Goal: Transaction & Acquisition: Purchase product/service

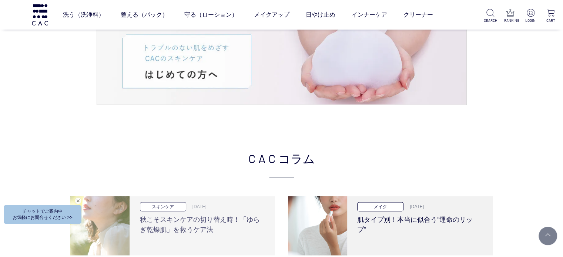
scroll to position [1333, 0]
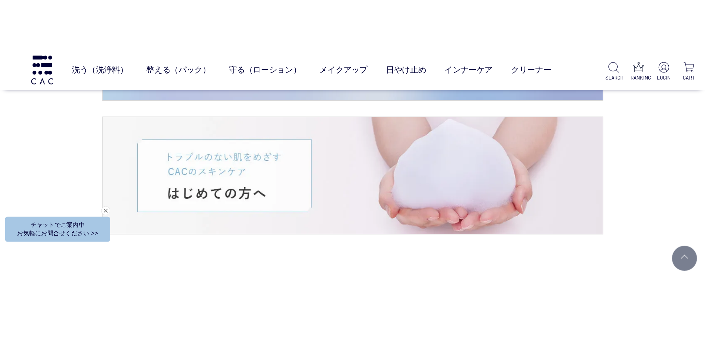
scroll to position [1404, 0]
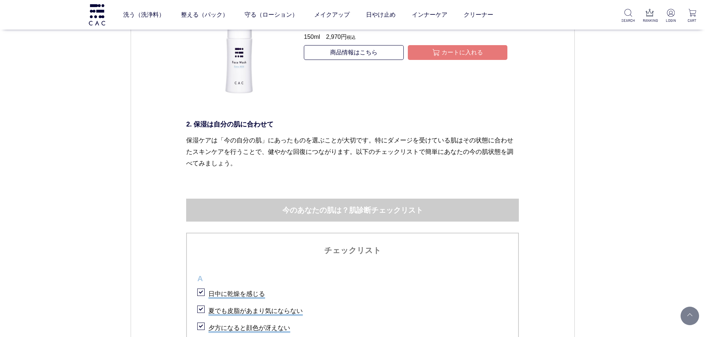
scroll to position [1592, 0]
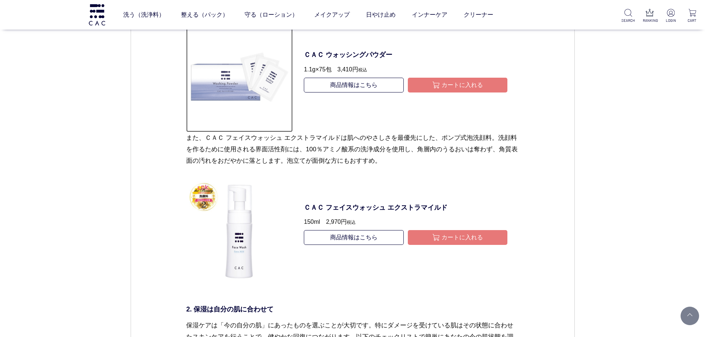
click at [241, 79] on img at bounding box center [239, 79] width 107 height 107
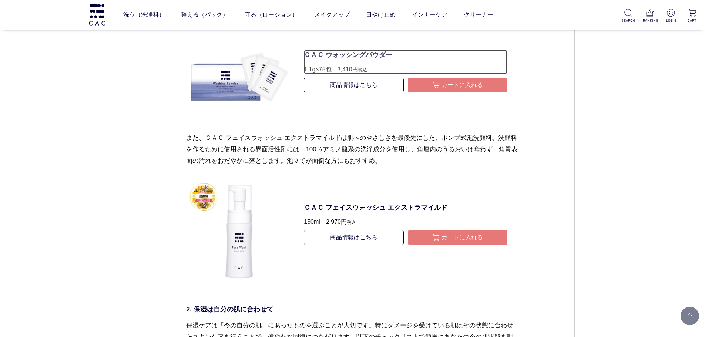
click at [343, 52] on p "ＣＡＣ ウォッシングパウダー" at bounding box center [406, 55] width 204 height 10
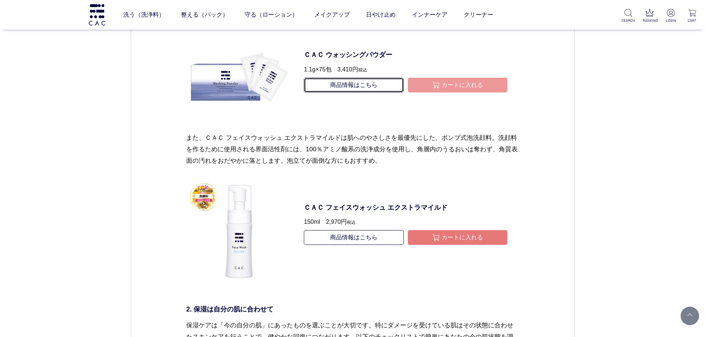
drag, startPoint x: 350, startPoint y: 88, endPoint x: 410, endPoint y: 86, distance: 60.0
click at [351, 88] on link "商品情報はこちら" at bounding box center [354, 85] width 100 height 15
type button "カートに入れる"
click at [423, 86] on button "カートに入れる" at bounding box center [458, 85] width 100 height 15
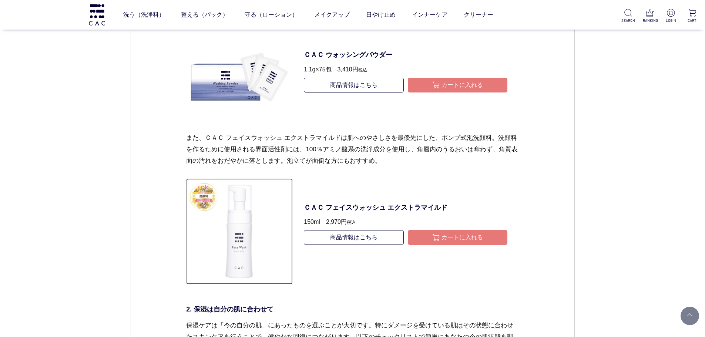
click at [243, 252] on img at bounding box center [239, 231] width 107 height 107
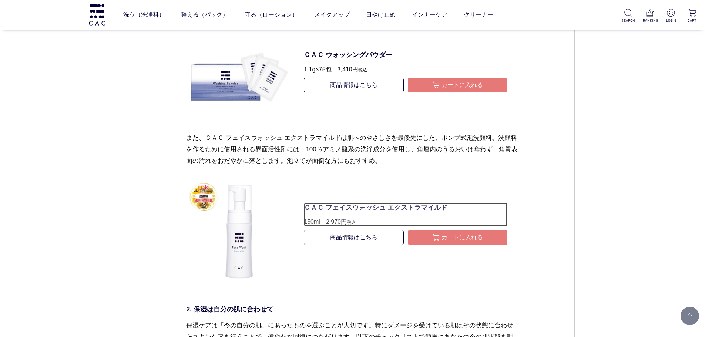
drag, startPoint x: 341, startPoint y: 203, endPoint x: 339, endPoint y: 241, distance: 37.8
click at [341, 204] on p "ＣＡＣ フェイスウォッシュ エクストラマイルド" at bounding box center [406, 208] width 204 height 10
click at [339, 246] on ul "商品情報はこちら カートに入れる" at bounding box center [406, 243] width 204 height 26
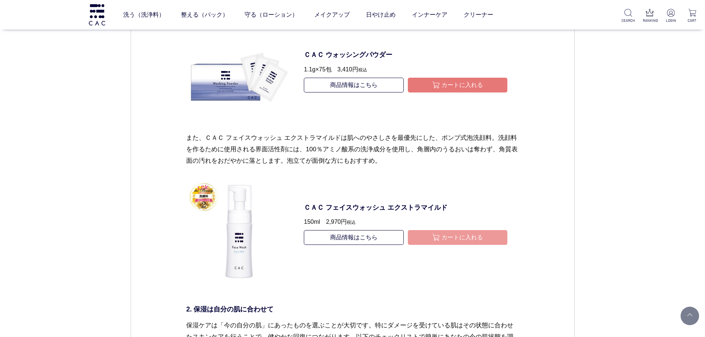
type button "カートに入れる"
click at [438, 241] on img "submit" at bounding box center [436, 238] width 8 height 8
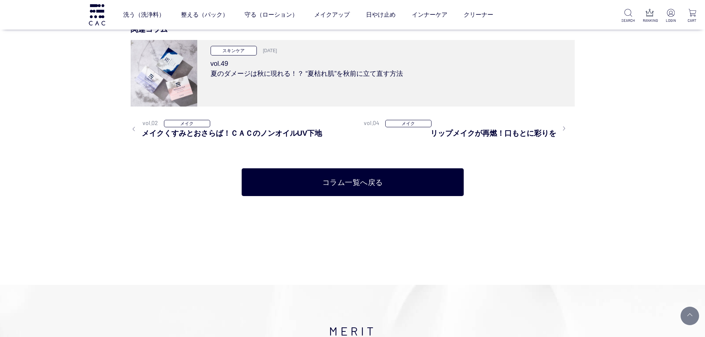
scroll to position [4665, 0]
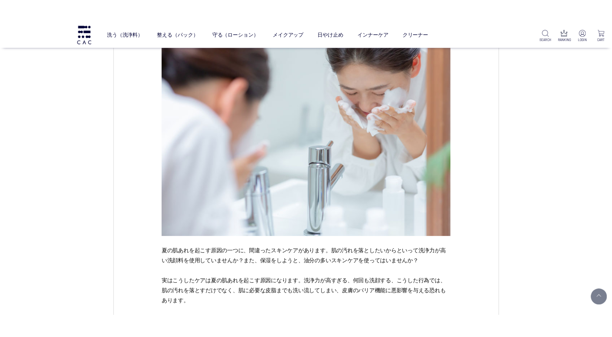
scroll to position [778, 0]
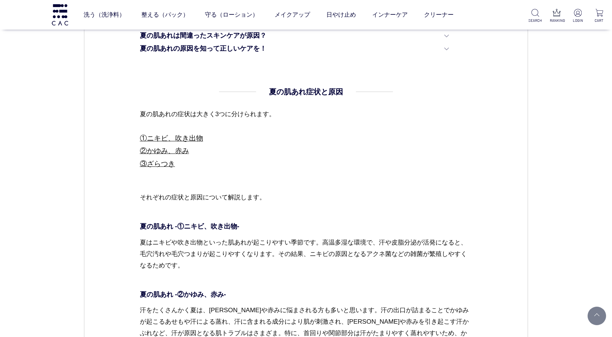
scroll to position [481, 0]
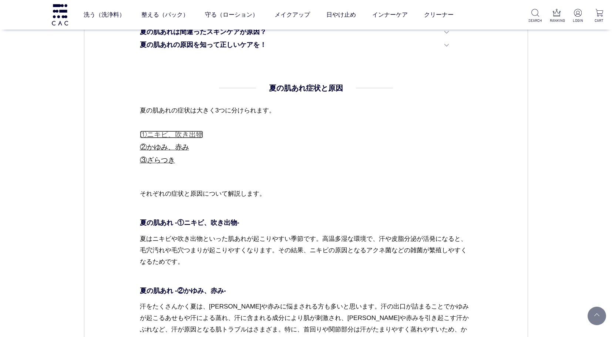
click at [191, 138] on link "①ニキビ、吹き出物" at bounding box center [171, 135] width 63 height 8
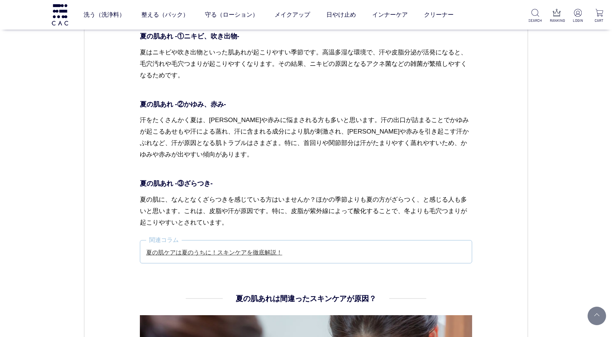
scroll to position [483, 0]
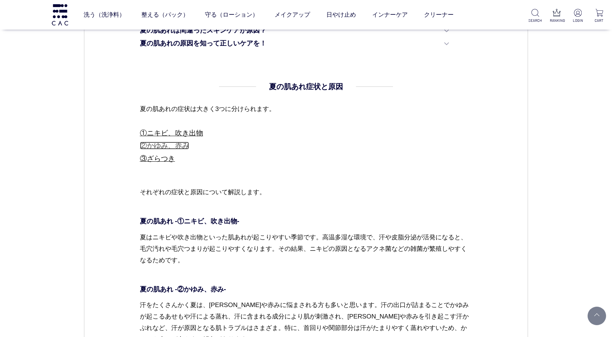
click at [164, 144] on link "②かゆみ、赤み" at bounding box center [164, 146] width 49 height 8
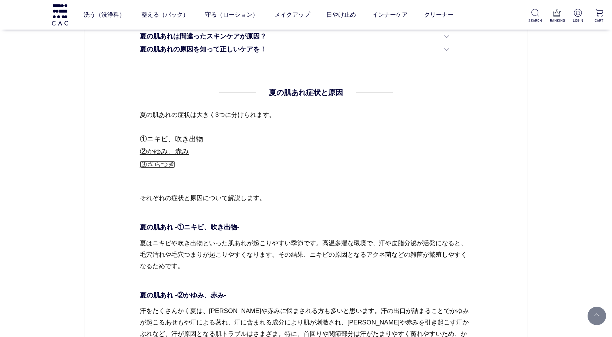
click at [161, 163] on link "③ざらつき" at bounding box center [157, 165] width 35 height 8
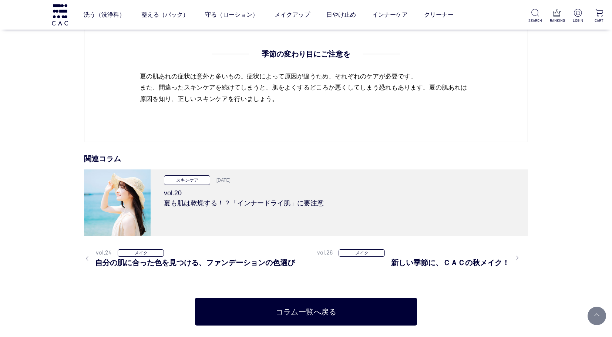
scroll to position [2259, 0]
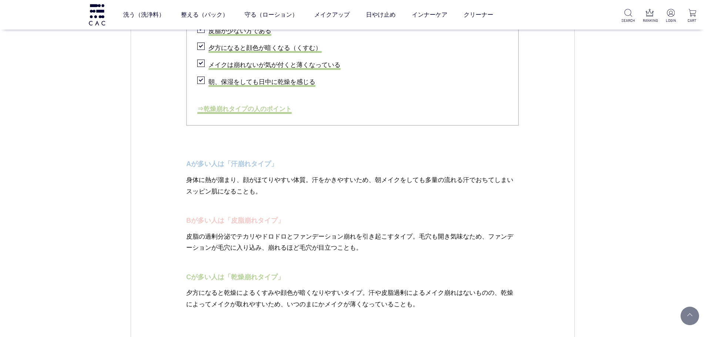
scroll to position [1185, 0]
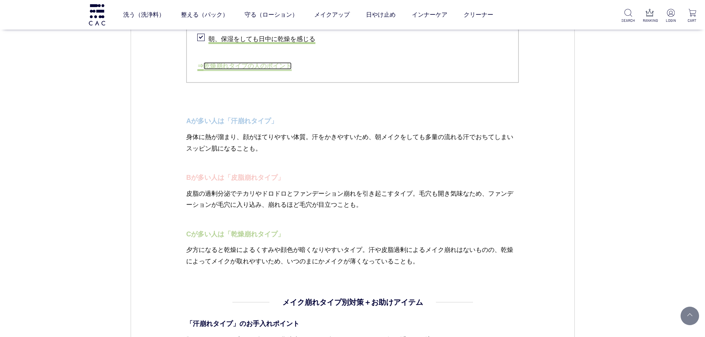
click at [276, 70] on link "乾燥崩れタイプの人のポイント" at bounding box center [248, 65] width 88 height 7
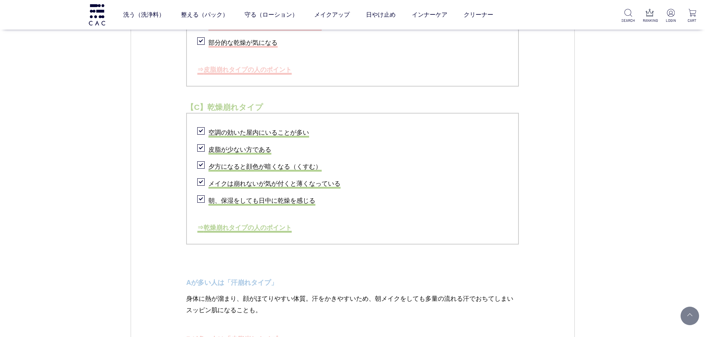
scroll to position [1018, 0]
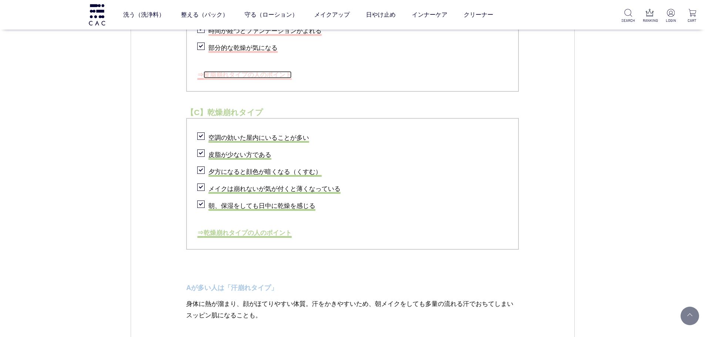
click at [265, 77] on link "皮脂崩れタイプの人のポイント" at bounding box center [248, 74] width 88 height 7
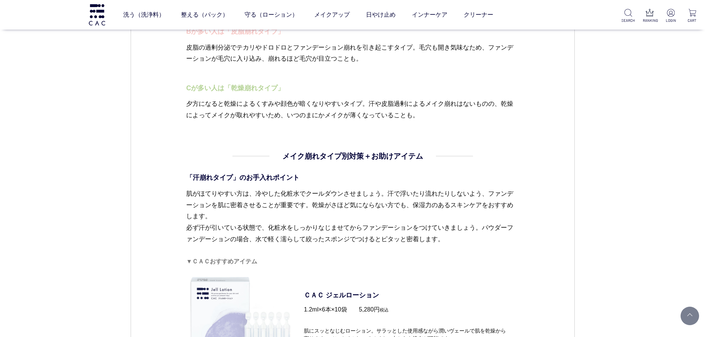
scroll to position [1331, 0]
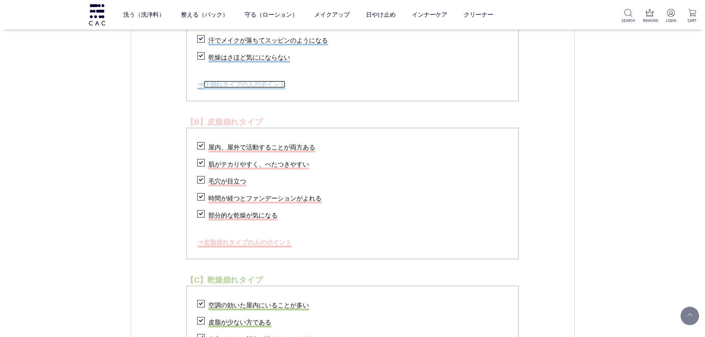
click at [249, 88] on link "汗崩れタイプの人のポイント" at bounding box center [245, 84] width 82 height 7
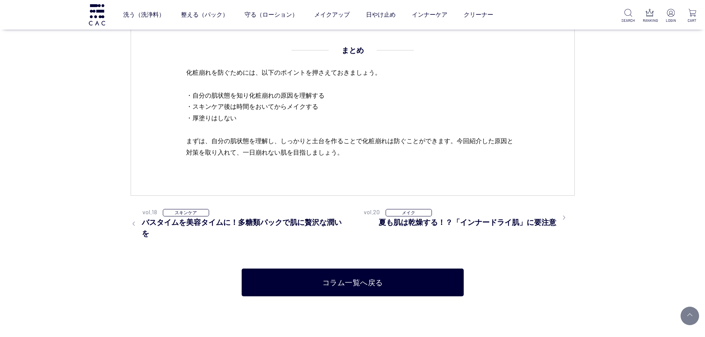
scroll to position [4644, 0]
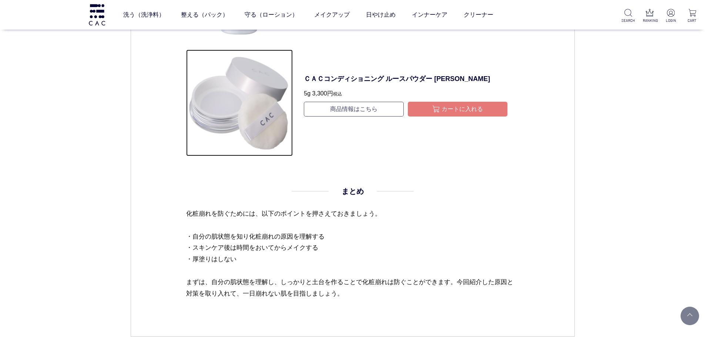
drag, startPoint x: 262, startPoint y: 188, endPoint x: 317, endPoint y: 175, distance: 56.8
click at [262, 156] on img at bounding box center [239, 103] width 107 height 107
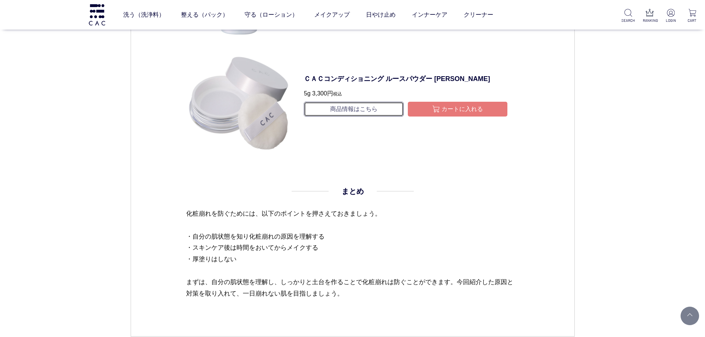
click at [350, 117] on link "商品情報はこちら" at bounding box center [354, 109] width 100 height 15
type button "カートに入れる"
click at [497, 117] on button "カートに入れる" at bounding box center [458, 109] width 100 height 15
click at [399, 146] on dl "ＣＡＣコンディショニング ルースパウダー [PERSON_NAME] 5g 3,300円 税込 商品情報はこちら カートに入れる" at bounding box center [406, 103] width 226 height 107
click at [387, 84] on p "ＣＡＣコンディショニング ルースパウダー [PERSON_NAME]" at bounding box center [406, 79] width 204 height 10
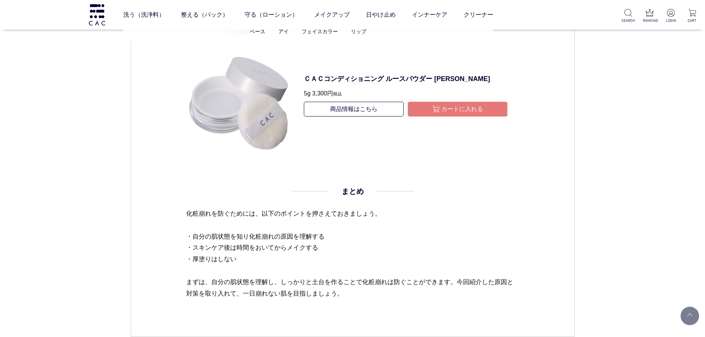
click at [352, 40] on ul "ベース アイ フェイスカラー リップ" at bounding box center [308, 32] width 370 height 18
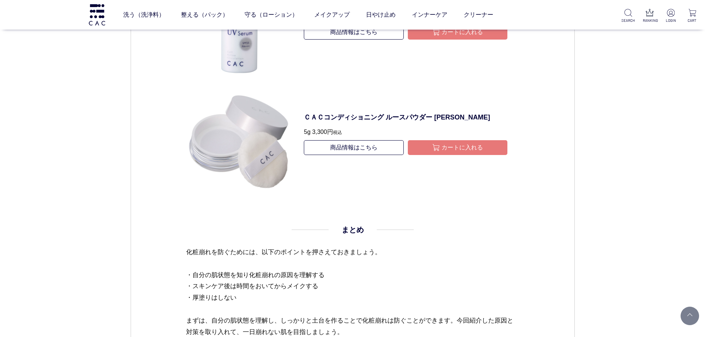
scroll to position [4570, 0]
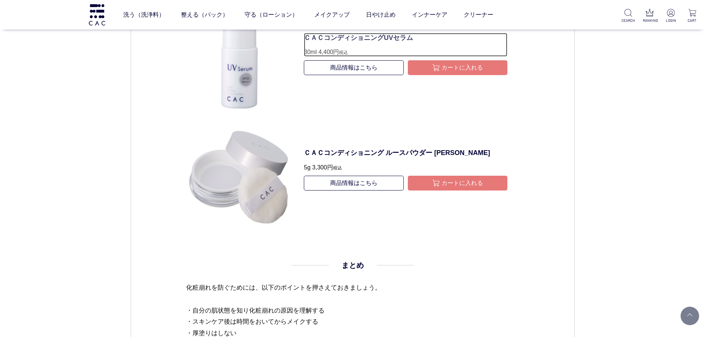
click at [343, 43] on p "ＣＡＣコンディショニングUVセラム" at bounding box center [406, 38] width 204 height 10
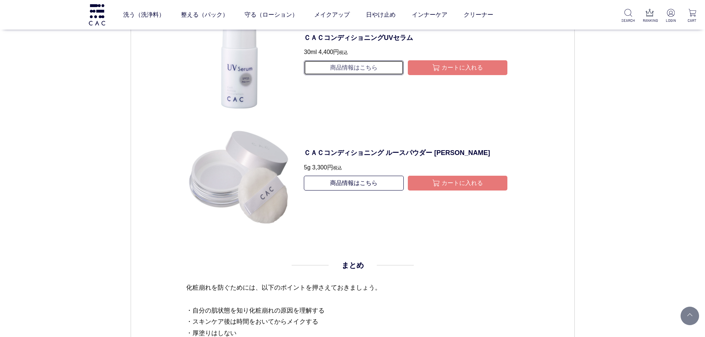
click at [343, 75] on link "商品情報はこちら" at bounding box center [354, 67] width 100 height 15
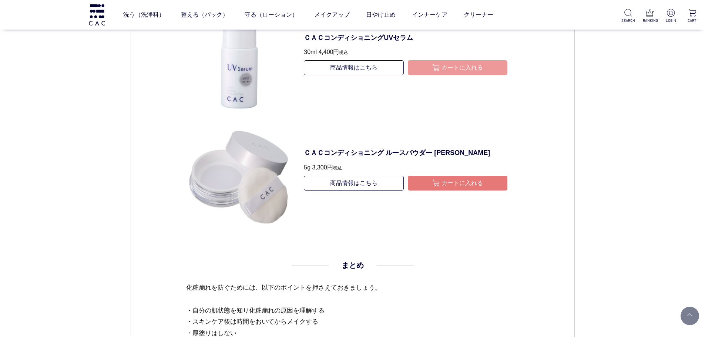
type button "カートに入れる"
click at [439, 72] on img "submit" at bounding box center [436, 68] width 8 height 8
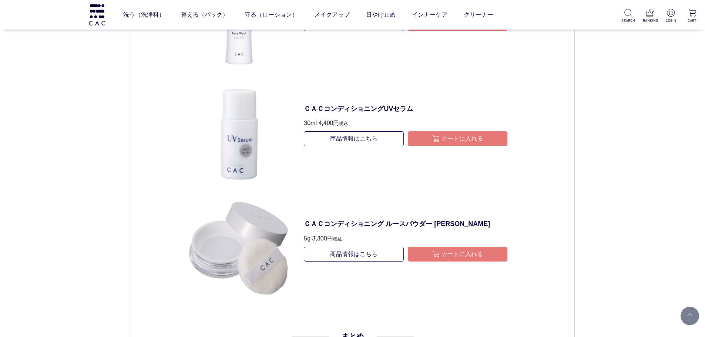
scroll to position [4422, 0]
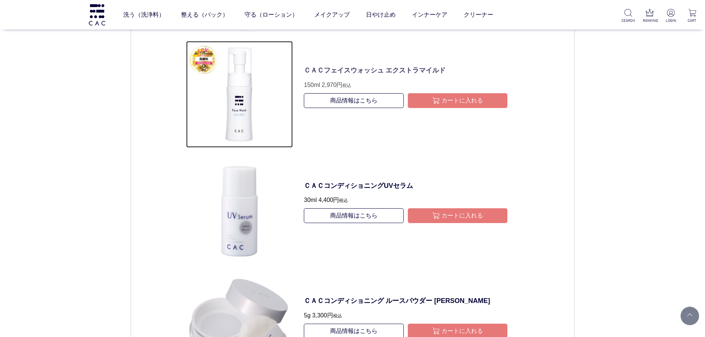
drag, startPoint x: 238, startPoint y: 170, endPoint x: 374, endPoint y: 139, distance: 139.0
click at [240, 148] on img at bounding box center [239, 94] width 107 height 107
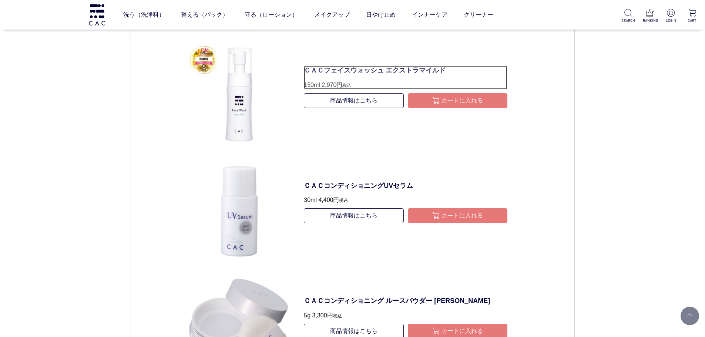
click at [380, 76] on p "ＣＡＣフェイスウォッシュ エクストラマイルド" at bounding box center [406, 71] width 204 height 10
drag, startPoint x: 371, startPoint y: 169, endPoint x: 401, endPoint y: 174, distance: 30.9
click at [370, 108] on link "商品情報はこちら" at bounding box center [354, 100] width 100 height 15
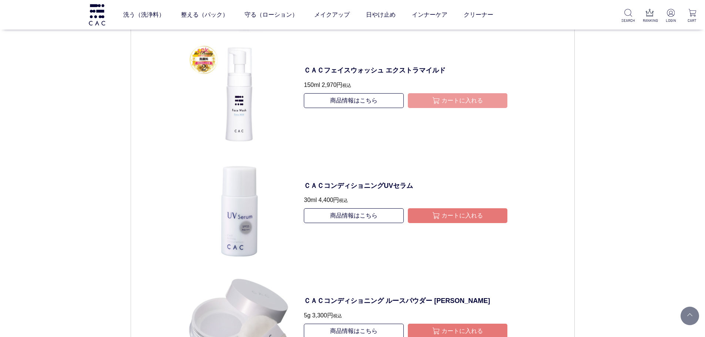
type button "カートに入れる"
click at [450, 108] on button "カートに入れる" at bounding box center [458, 100] width 100 height 15
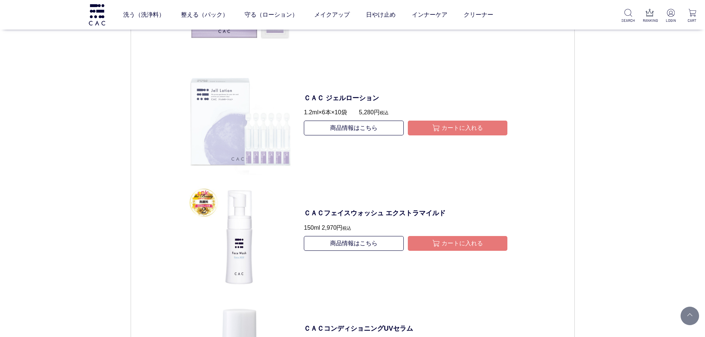
scroll to position [4274, 0]
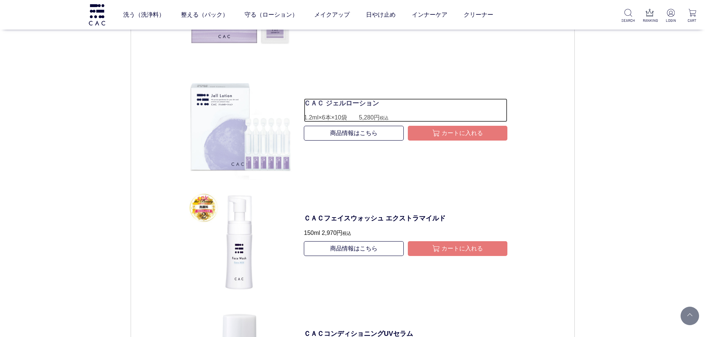
click at [360, 108] on p "ＣＡＣ ジェルローション" at bounding box center [406, 103] width 204 height 10
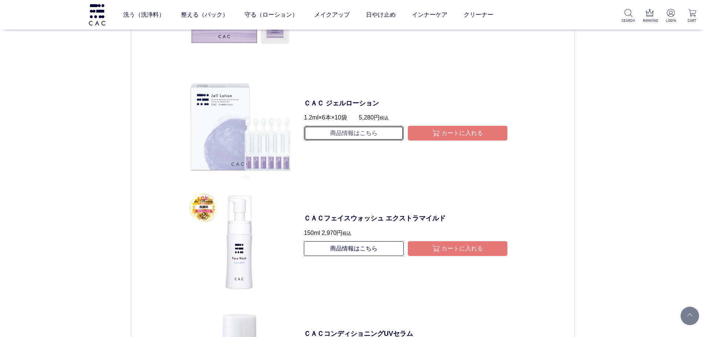
drag, startPoint x: 354, startPoint y: 205, endPoint x: 368, endPoint y: 208, distance: 13.9
click at [355, 141] on link "商品情報はこちら" at bounding box center [354, 133] width 100 height 15
type button "カートに入れる"
click at [444, 141] on button "カートに入れる" at bounding box center [458, 133] width 100 height 15
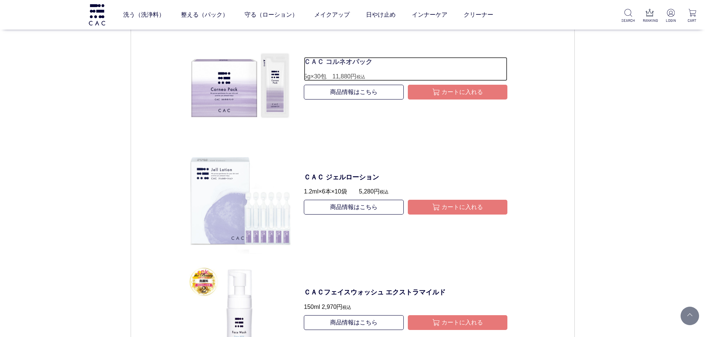
click at [337, 67] on p "ＣＡＣ コルネオパック" at bounding box center [406, 62] width 204 height 10
click at [347, 100] on link "商品情報はこちら" at bounding box center [354, 92] width 100 height 15
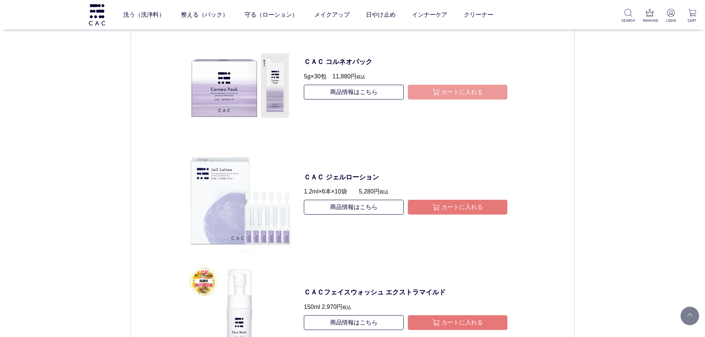
type button "カートに入れる"
click at [461, 100] on button "カートに入れる" at bounding box center [458, 92] width 100 height 15
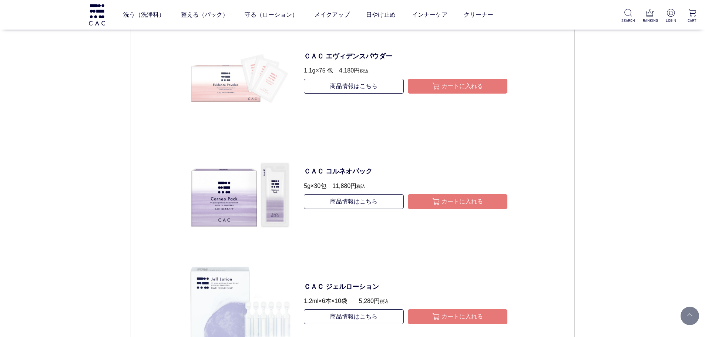
scroll to position [4089, 0]
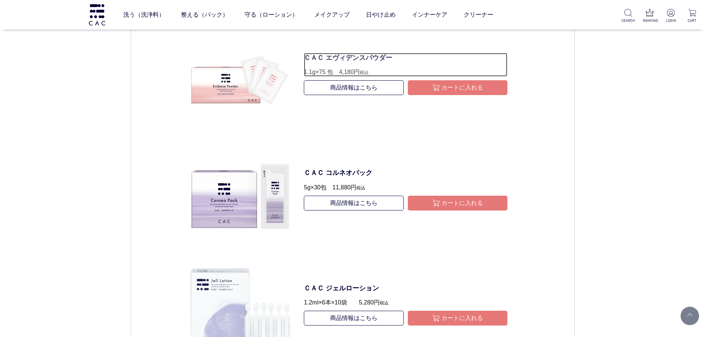
click at [368, 63] on p "ＣＡＣ エヴィデンスパウダー" at bounding box center [406, 58] width 204 height 10
click at [367, 95] on link "商品情報はこちら" at bounding box center [354, 87] width 100 height 15
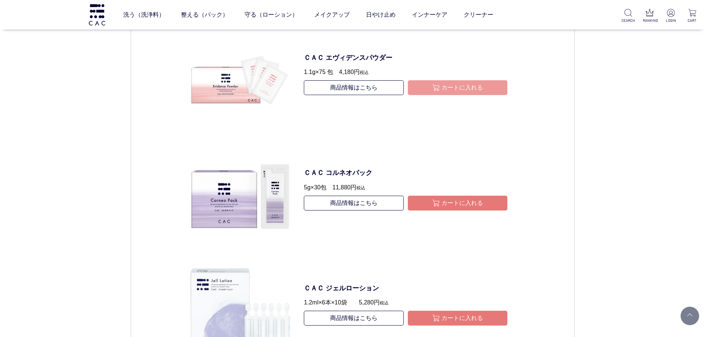
type button "カートに入れる"
click at [453, 95] on button "カートに入れる" at bounding box center [458, 87] width 100 height 15
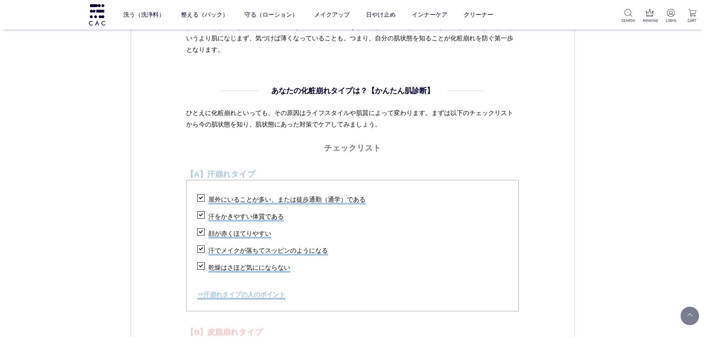
scroll to position [572, 0]
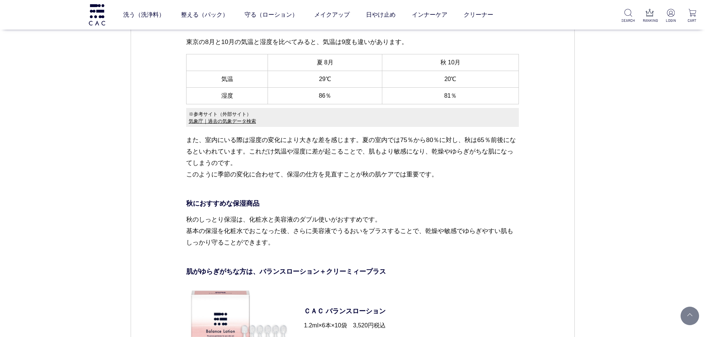
scroll to position [1185, 0]
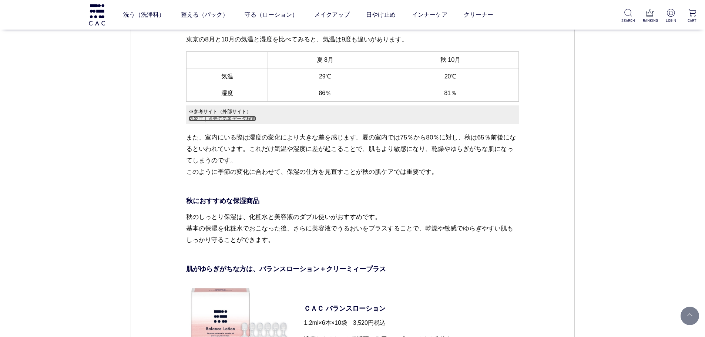
click at [242, 119] on link "気象庁｜過去の気象データ検索" at bounding box center [222, 119] width 67 height 6
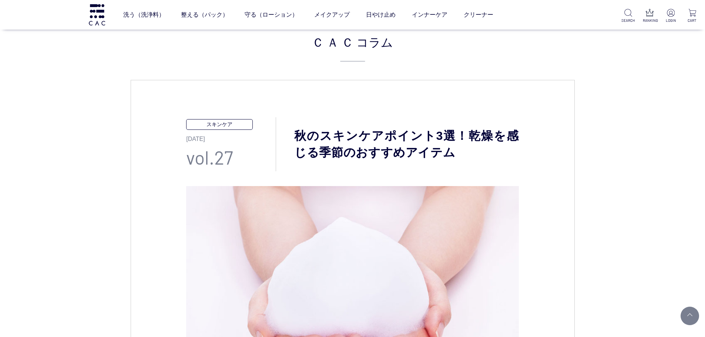
scroll to position [0, 0]
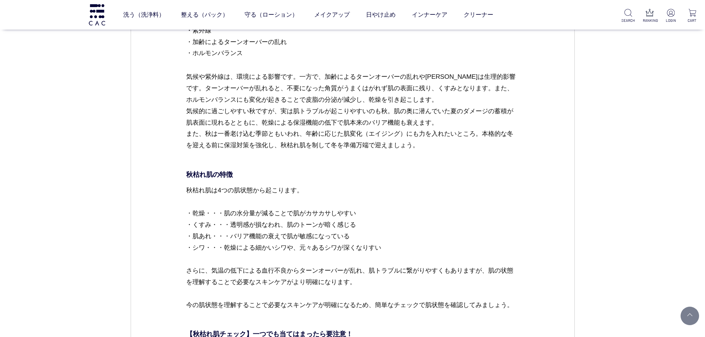
scroll to position [592, 0]
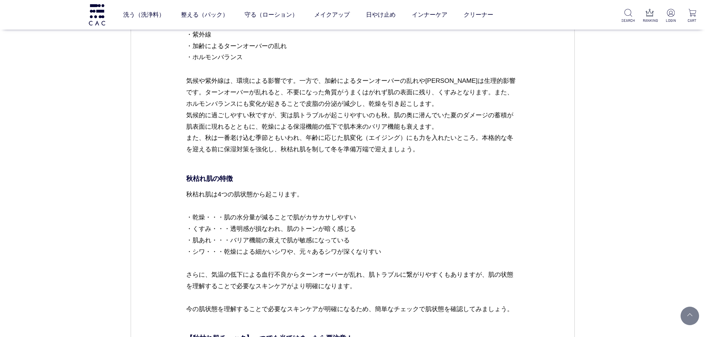
drag, startPoint x: 314, startPoint y: 214, endPoint x: 620, endPoint y: 228, distance: 306.5
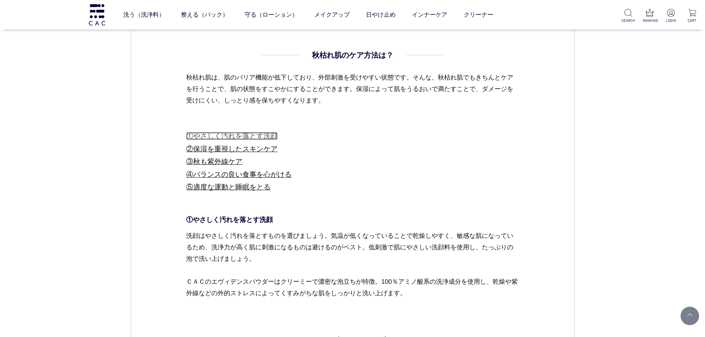
click at [238, 136] on link "①やさしく汚れを落とす洗顔" at bounding box center [231, 136] width 91 height 8
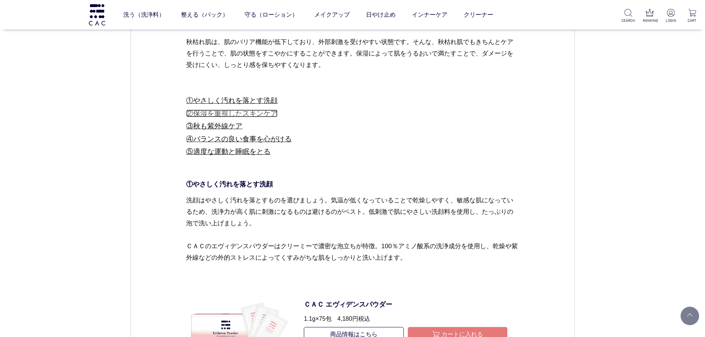
click at [240, 114] on link "②保湿を重視したスキンケア" at bounding box center [231, 114] width 91 height 8
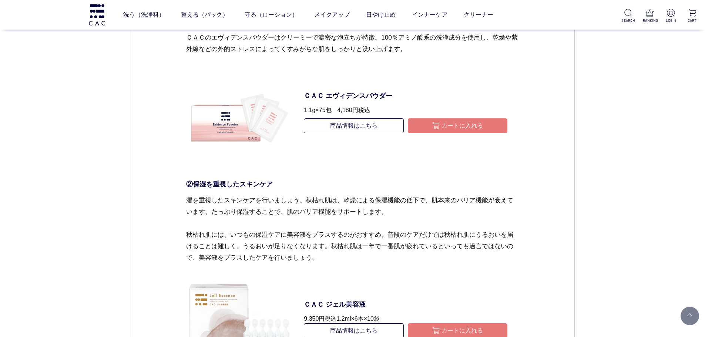
scroll to position [1133, 0]
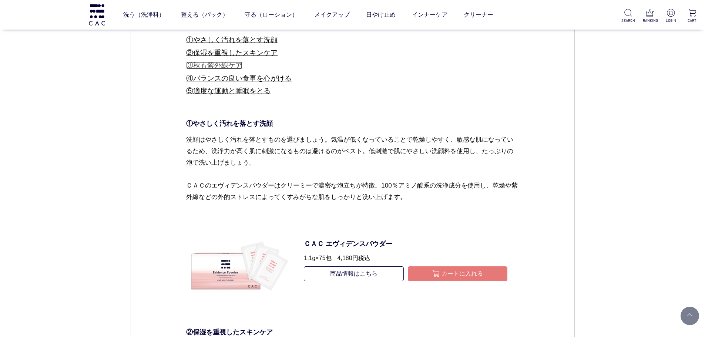
click at [232, 64] on link "③秋も紫外線ケア" at bounding box center [214, 65] width 56 height 8
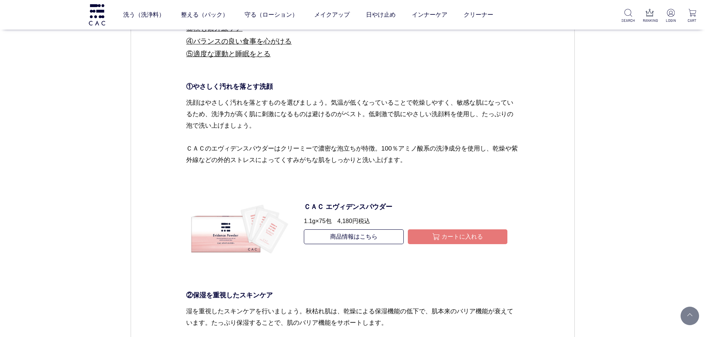
scroll to position [1157, 0]
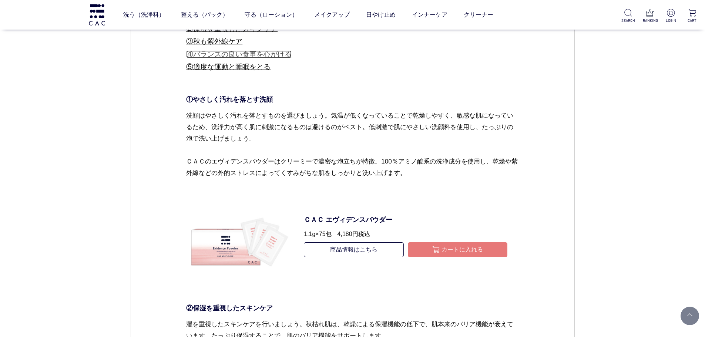
click at [235, 57] on link "④バランスの良い食事を心がける" at bounding box center [239, 54] width 106 height 8
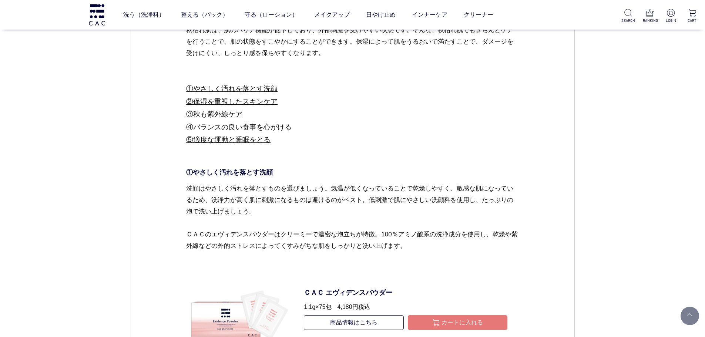
scroll to position [1016, 0]
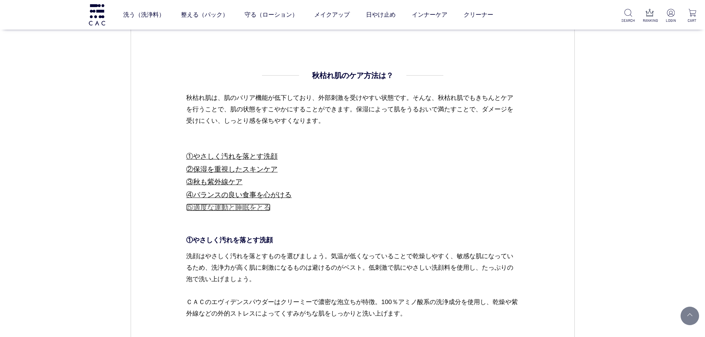
click at [245, 205] on link "⑤適度な運動と睡眠をとる" at bounding box center [228, 208] width 84 height 8
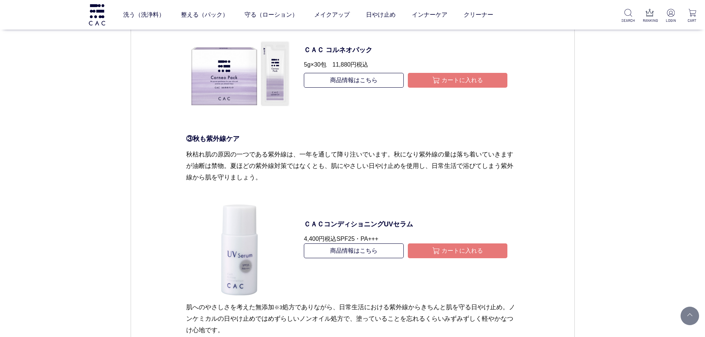
scroll to position [2053, 0]
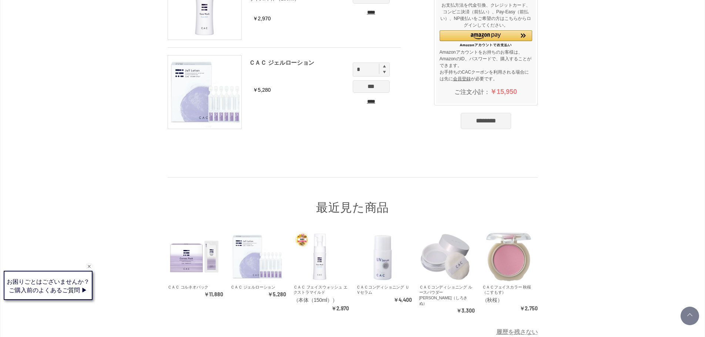
scroll to position [216, 0]
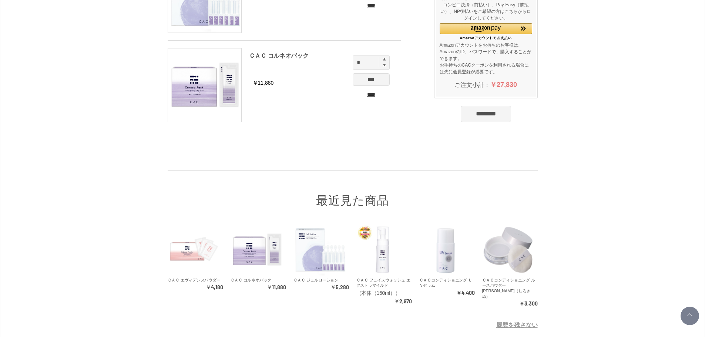
scroll to position [407, 0]
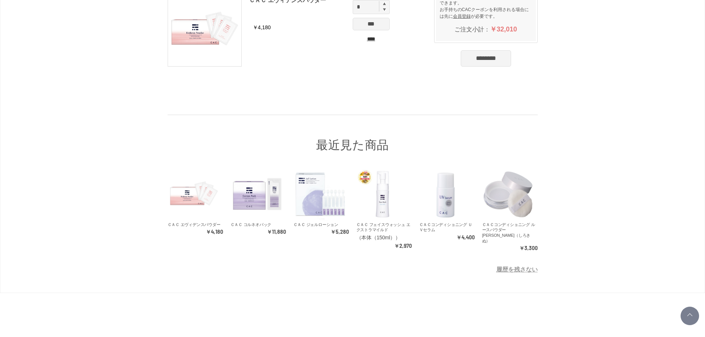
scroll to position [518, 0]
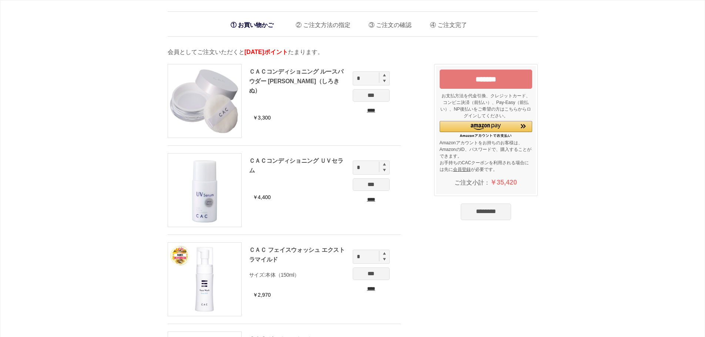
click at [370, 113] on input "****" at bounding box center [371, 111] width 37 height 8
click at [368, 109] on input "****" at bounding box center [371, 111] width 37 height 8
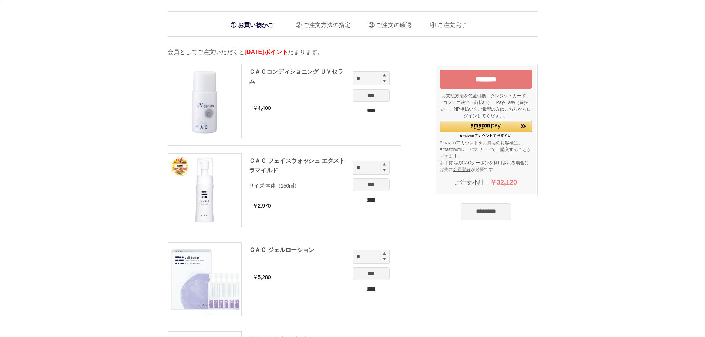
click at [368, 109] on input "****" at bounding box center [371, 111] width 37 height 8
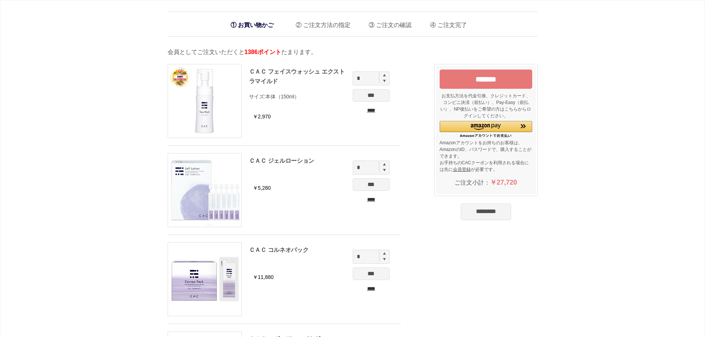
click at [368, 109] on input "****" at bounding box center [371, 111] width 37 height 8
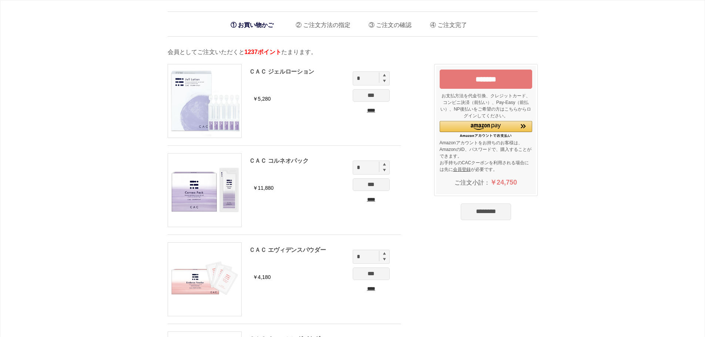
click at [368, 109] on input "****" at bounding box center [371, 111] width 37 height 8
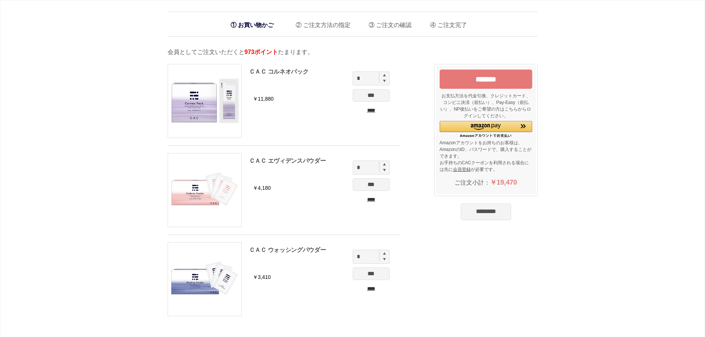
click at [368, 109] on div "お買い物かご ご注文方法の指定 ご注文の確認 ご注文完了 通信に時間がかかっています。しばらく経ってもAmazonに移動しない場合は、申し訳ございませんが他の…" at bounding box center [352, 306] width 705 height 612
click at [368, 109] on input "****" at bounding box center [371, 111] width 37 height 8
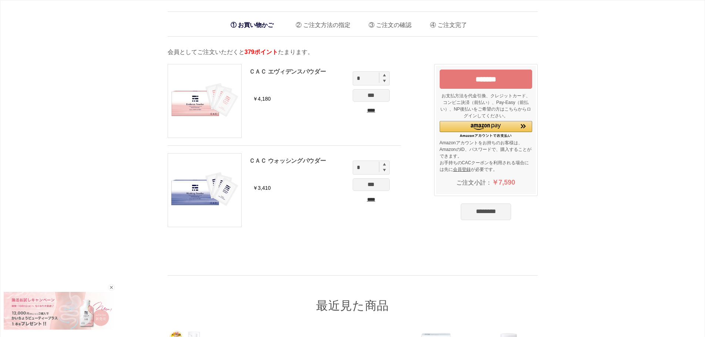
click at [368, 109] on input "****" at bounding box center [371, 111] width 37 height 8
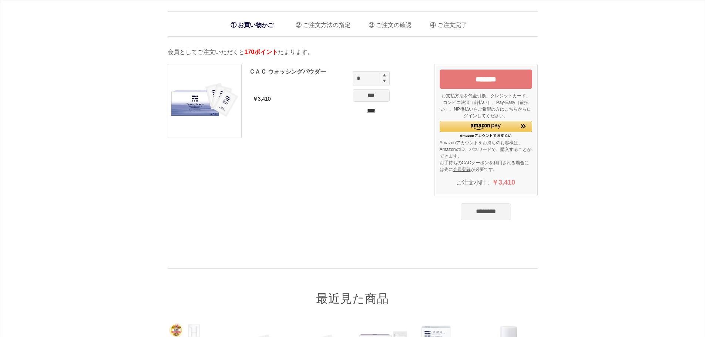
click at [368, 109] on input "****" at bounding box center [371, 111] width 37 height 8
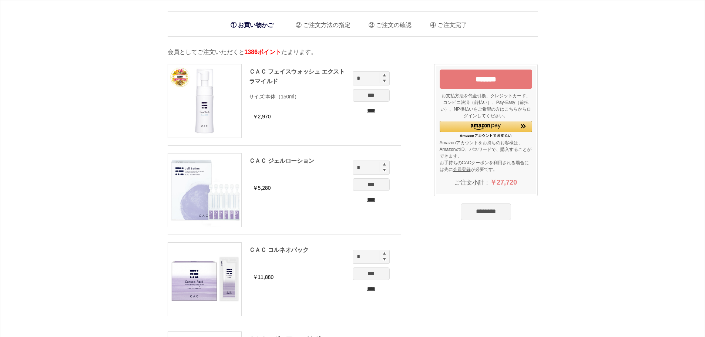
click at [370, 111] on input "****" at bounding box center [371, 111] width 37 height 8
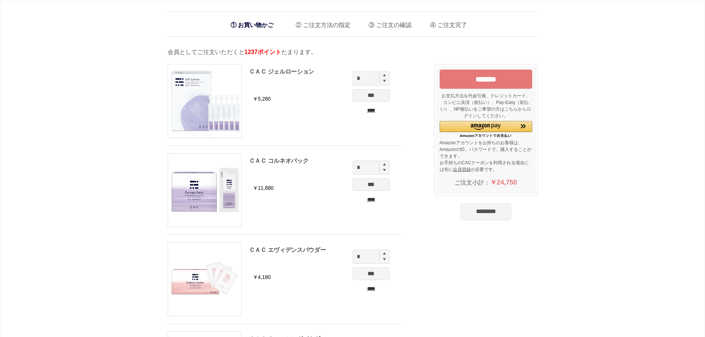
click at [370, 111] on input "****" at bounding box center [371, 111] width 37 height 8
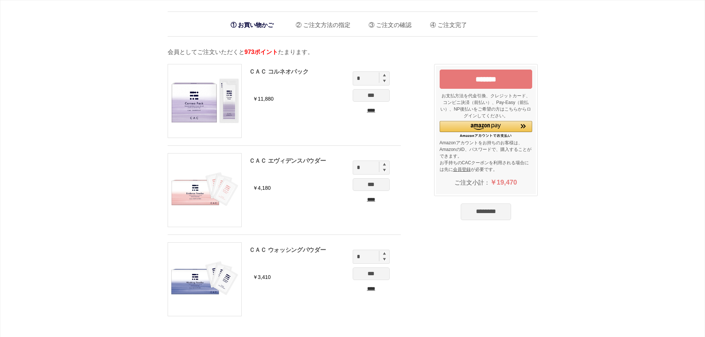
click at [370, 111] on input "****" at bounding box center [371, 111] width 37 height 8
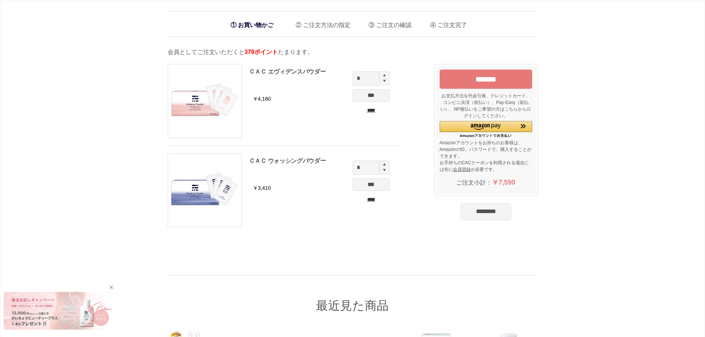
click at [370, 111] on input "****" at bounding box center [371, 111] width 37 height 8
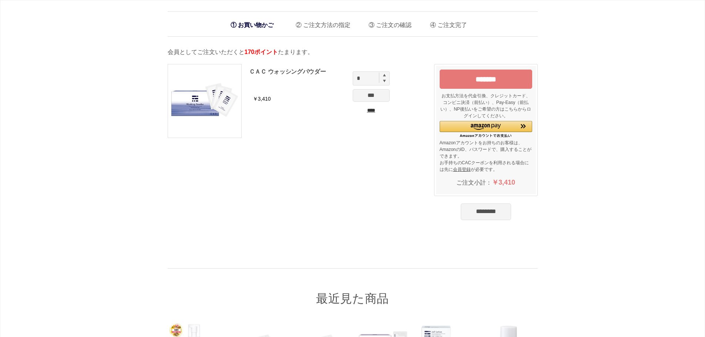
click at [370, 111] on input "****" at bounding box center [371, 111] width 37 height 8
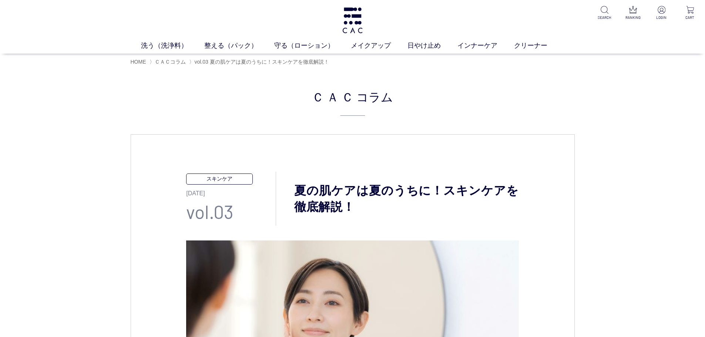
click at [506, 214] on h1 "夏の肌ケアは夏のうちに！スキンケアを徹底解説！" at bounding box center [397, 199] width 243 height 33
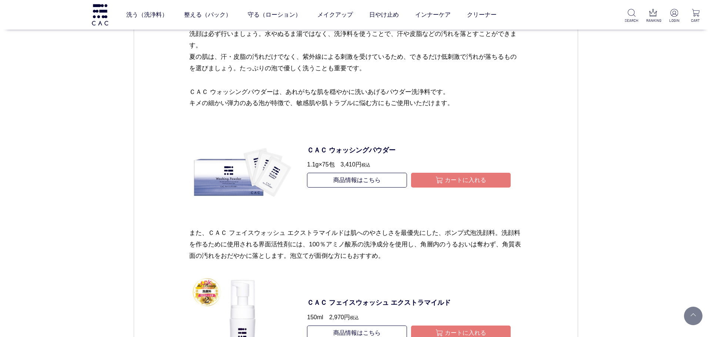
scroll to position [1518, 0]
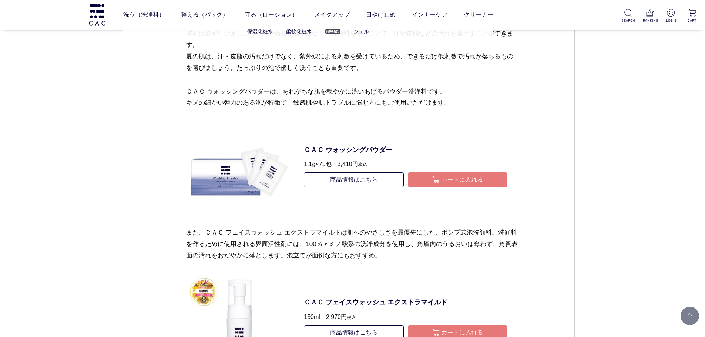
click at [326, 31] on link "美容液" at bounding box center [333, 32] width 16 height 6
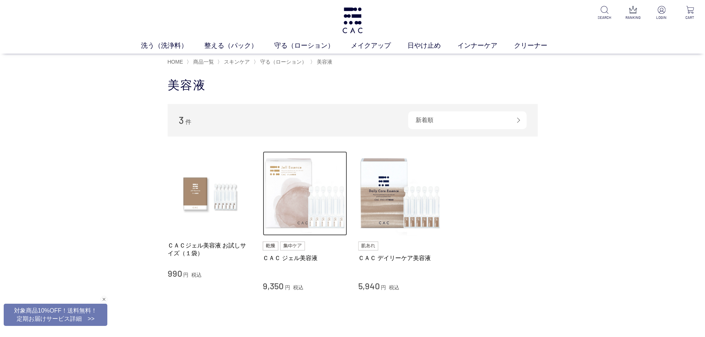
click at [313, 177] on img at bounding box center [305, 193] width 84 height 84
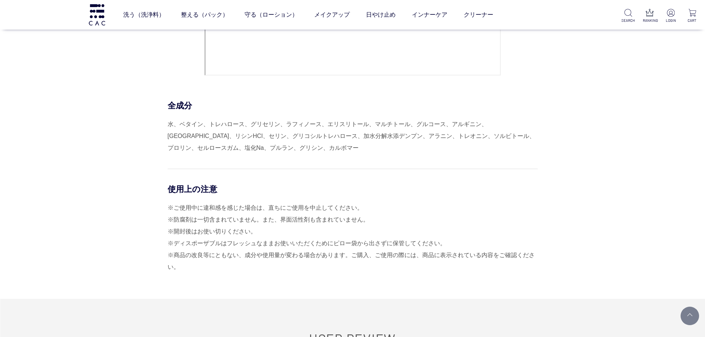
scroll to position [3702, 0]
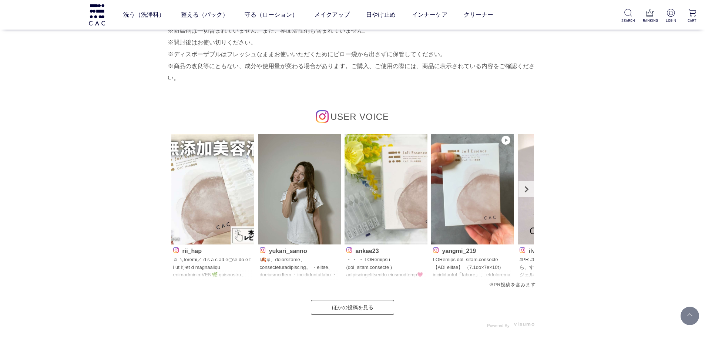
scroll to position [3851, 0]
